Goal: Find specific page/section: Find specific page/section

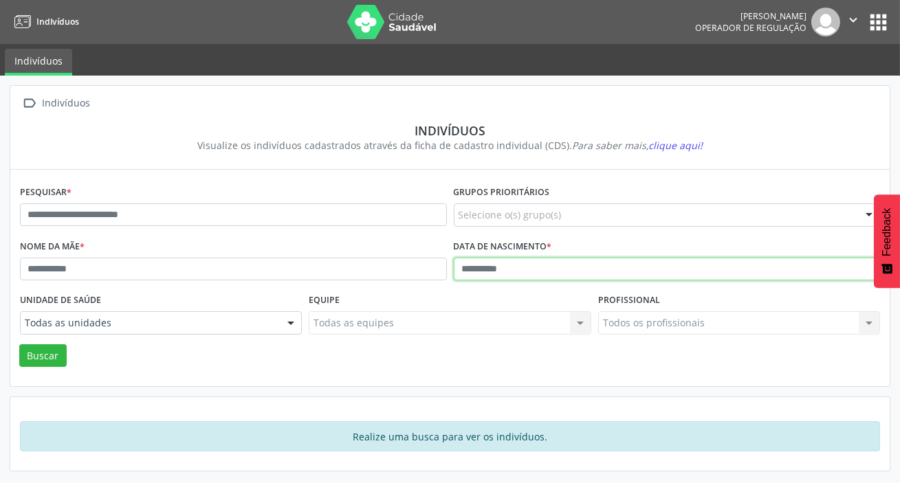
click at [561, 273] on input "text" at bounding box center [667, 269] width 427 height 23
type input "**********"
click at [19, 344] on button "Buscar" at bounding box center [42, 355] width 47 height 23
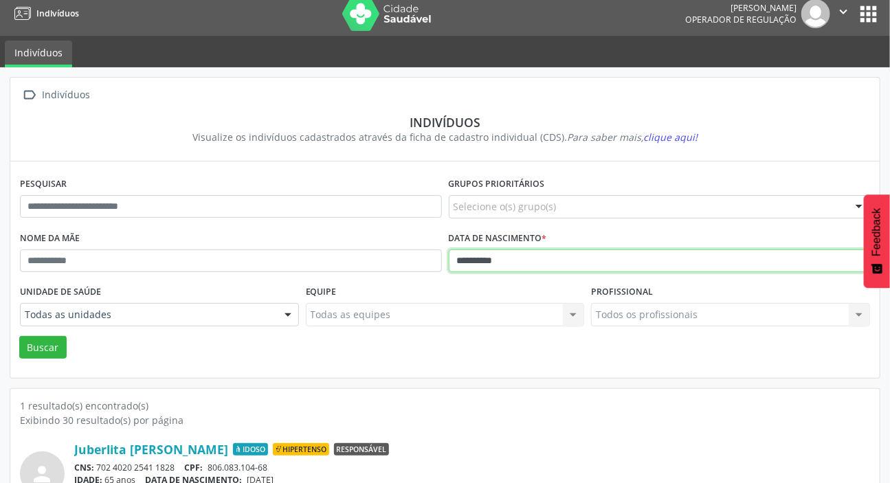
scroll to position [76, 0]
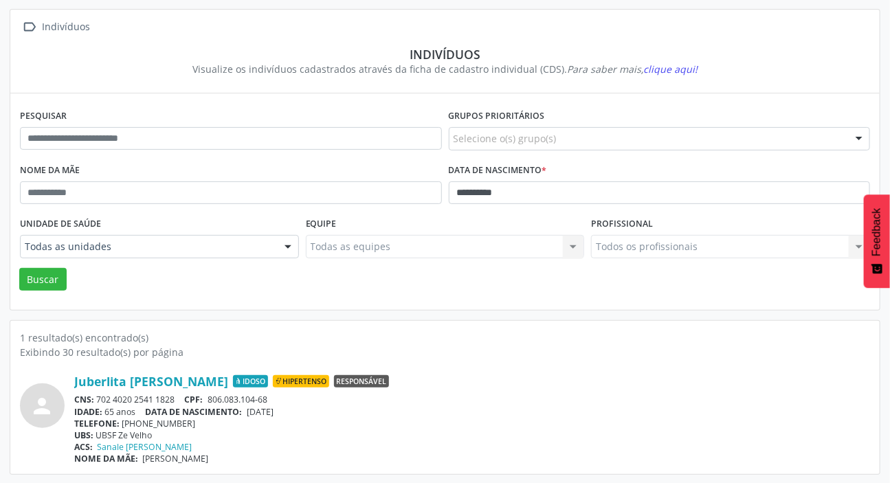
click at [97, 397] on div "CNS: 702 4020 2541 1828 CPF: 806.083.104-68" at bounding box center [472, 400] width 796 height 12
drag, startPoint x: 99, startPoint y: 393, endPoint x: 177, endPoint y: 391, distance: 78.4
click at [177, 391] on div "Juberlita [PERSON_NAME] Idoso Hipertenso Responsável CNS: 702 4020 2541 1828 CP…" at bounding box center [472, 419] width 796 height 91
copy div "702 4020 2541 1828"
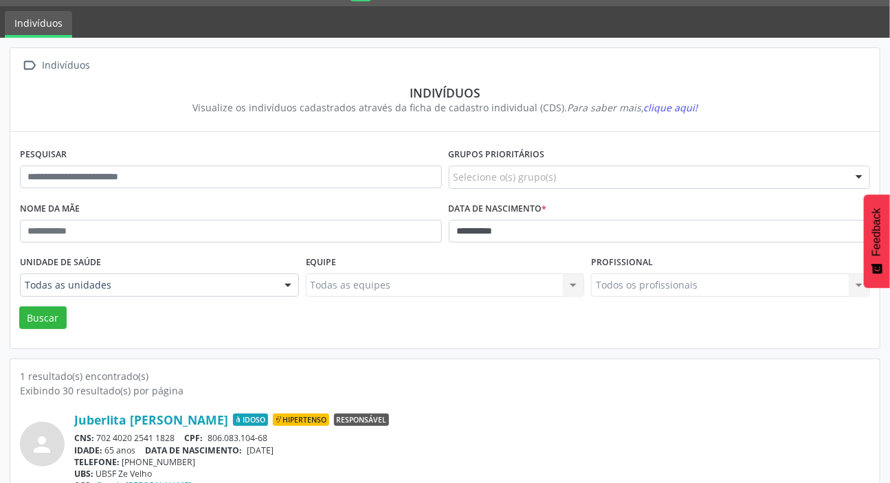
scroll to position [0, 0]
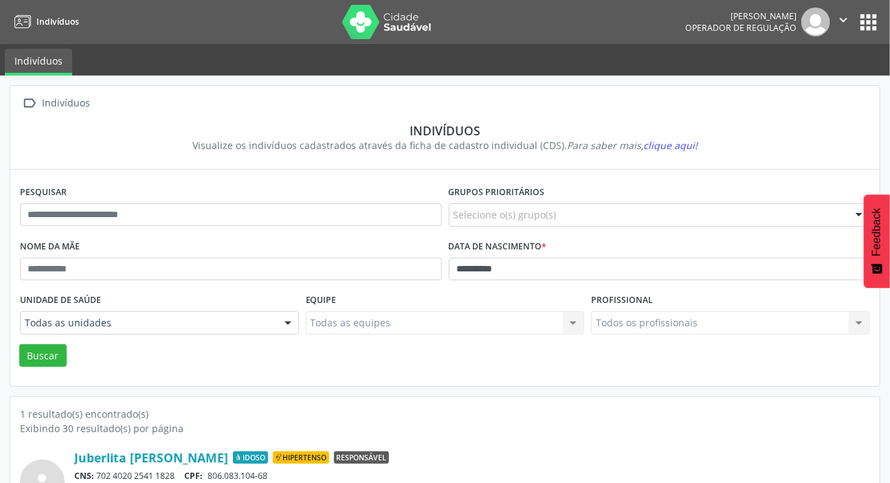
click at [871, 33] on button "apps" at bounding box center [869, 22] width 24 height 24
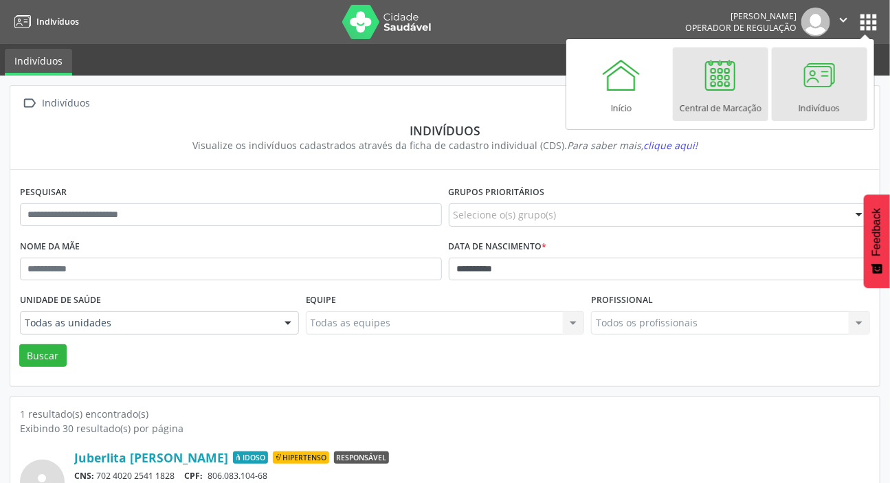
click at [737, 112] on div "Central de Marcação" at bounding box center [721, 105] width 82 height 19
